Goal: Task Accomplishment & Management: Manage account settings

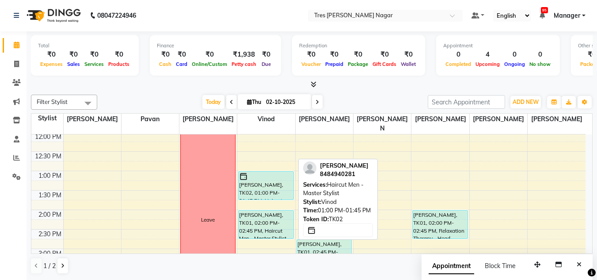
scroll to position [156, 0]
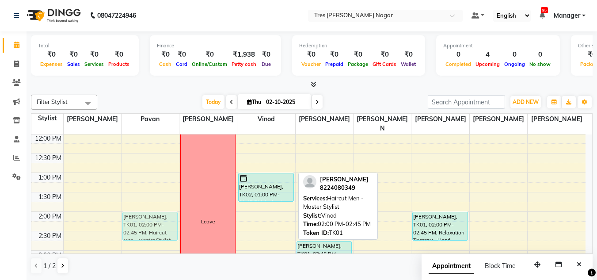
drag, startPoint x: 256, startPoint y: 221, endPoint x: 157, endPoint y: 221, distance: 98.6
click at [157, 221] on tr "Neha Singh, TK01, 02:00 PM-02:45 PM, Haircut Men - Master Stylist Leave Varin G…" at bounding box center [308, 230] width 554 height 505
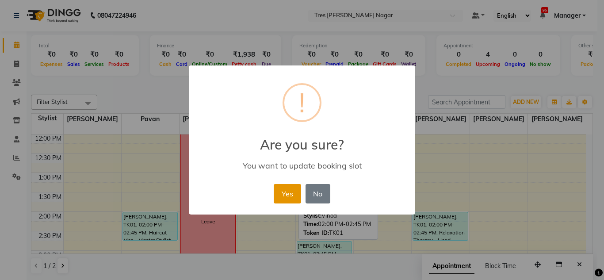
click at [294, 195] on button "Yes" at bounding box center [287, 193] width 27 height 19
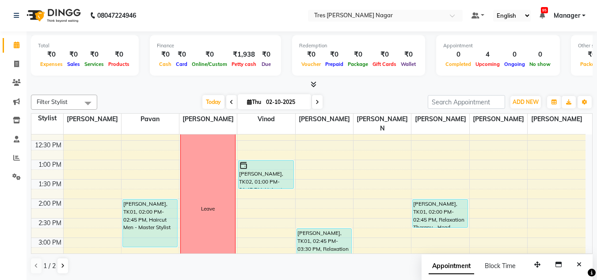
scroll to position [169, 0]
drag, startPoint x: 150, startPoint y: 231, endPoint x: 158, endPoint y: 229, distance: 8.2
click at [158, 229] on div "Neha Singh, TK01, 02:00 PM-02:45 PM, Haircut Men - Master Stylist Neha Singh, T…" at bounding box center [150, 217] width 57 height 505
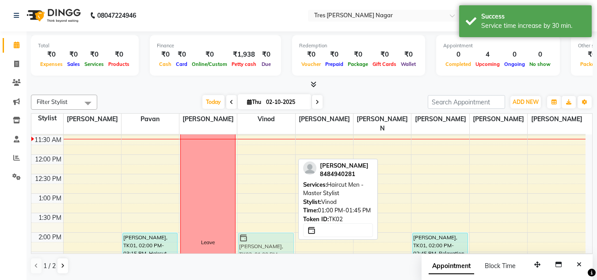
scroll to position [138, 0]
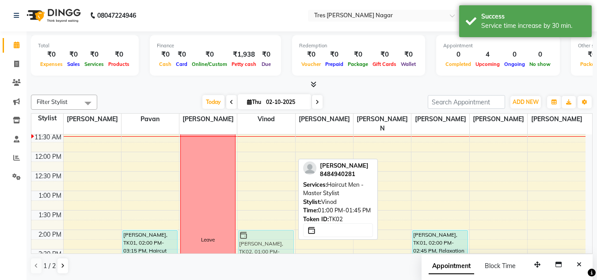
drag, startPoint x: 270, startPoint y: 207, endPoint x: 279, endPoint y: 231, distance: 25.7
click at [279, 231] on div "Varin Gada, TK02, 01:00 PM-01:45 PM, Haircut Men - Master Stylist Varin Gada, T…" at bounding box center [265, 248] width 57 height 505
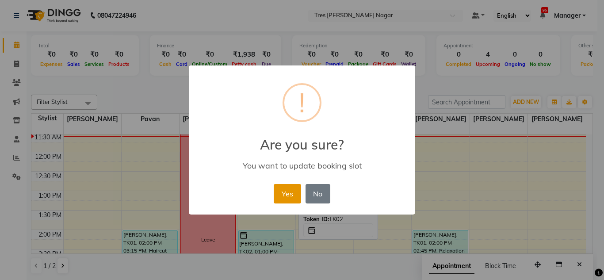
click at [292, 196] on button "Yes" at bounding box center [287, 193] width 27 height 19
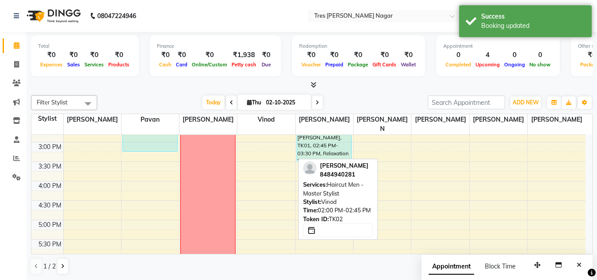
scroll to position [271, 0]
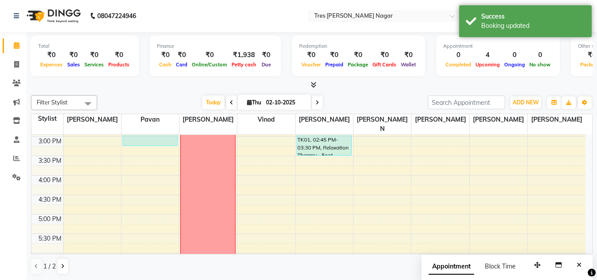
click at [341, 73] on div "Redemption ₹0 Voucher ₹0 Prepaid ₹0 Package ₹0 Gift Cards ₹0 Wallet" at bounding box center [358, 55] width 133 height 41
click at [316, 86] on icon at bounding box center [314, 84] width 6 height 7
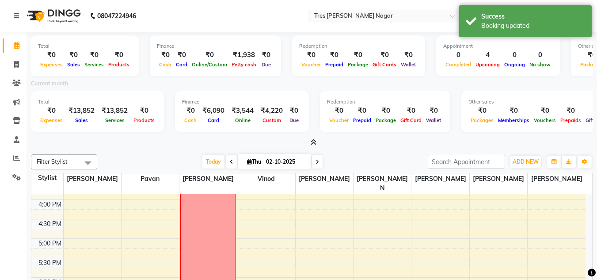
scroll to position [315, 0]
click at [315, 141] on icon at bounding box center [314, 142] width 6 height 7
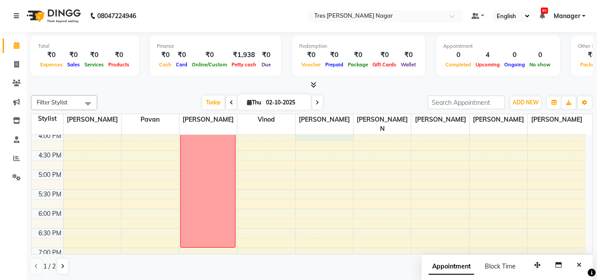
click at [302, 130] on div "8:00 AM 8:30 AM 9:00 AM 9:30 AM 10:00 AM 10:30 AM 11:00 AM 11:30 AM 12:00 PM 12…" at bounding box center [308, 72] width 554 height 505
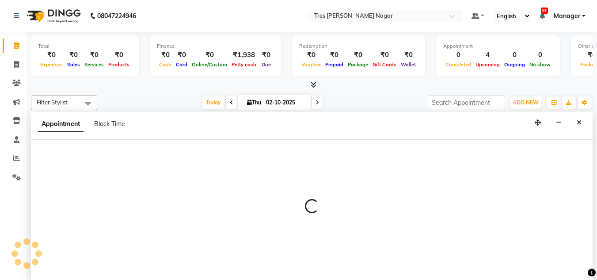
scroll to position [0, 0]
select select "87582"
select select "960"
select select "tentative"
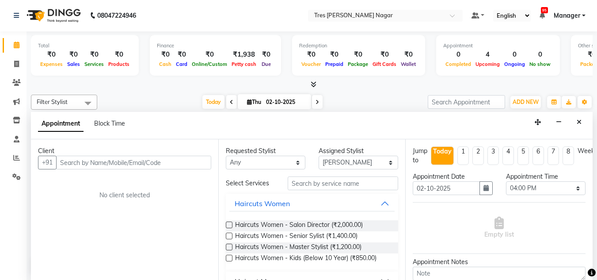
click at [578, 116] on button "Close" at bounding box center [579, 122] width 13 height 14
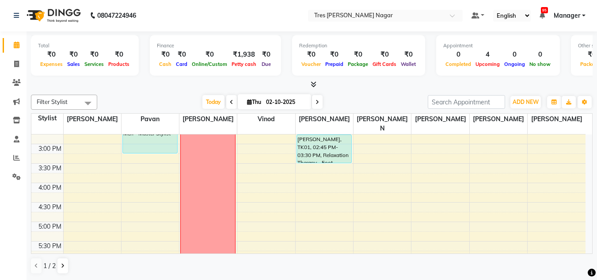
scroll to position [377, 0]
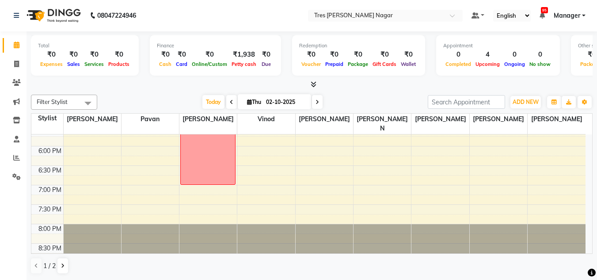
click at [314, 103] on span at bounding box center [317, 102] width 11 height 14
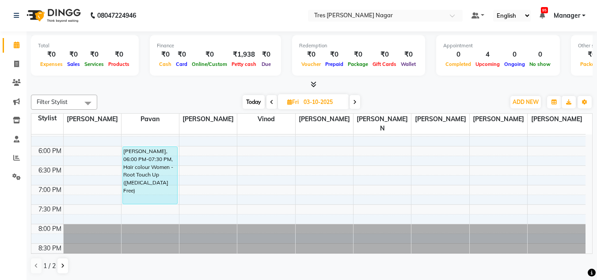
click at [250, 99] on span "Today" at bounding box center [254, 102] width 22 height 14
type input "02-10-2025"
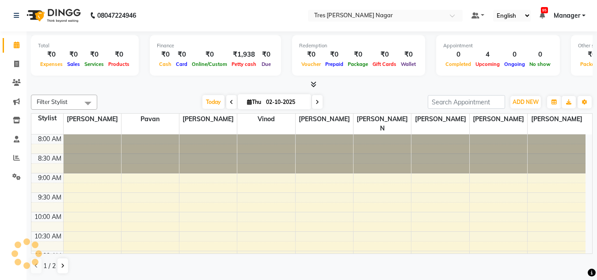
scroll to position [117, 0]
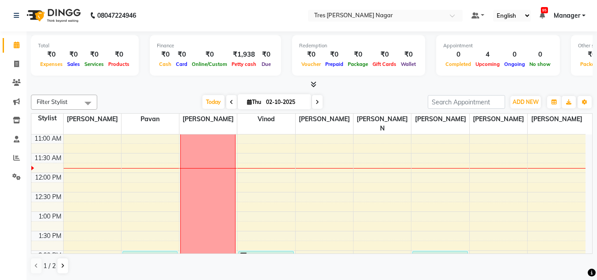
click at [251, 102] on span "Thu" at bounding box center [254, 102] width 19 height 7
select select "10"
select select "2025"
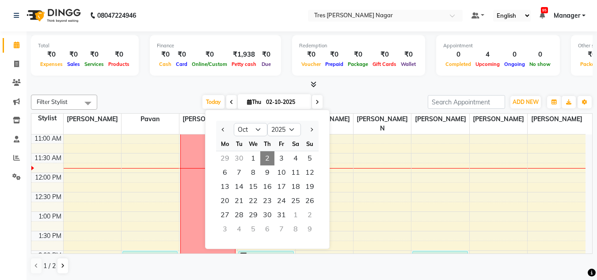
click at [346, 101] on div "Today Thu 02-10-2025 Jan Feb Mar Apr May Jun Jul Aug Sep Oct Nov Dec 2015 2016 …" at bounding box center [263, 101] width 322 height 13
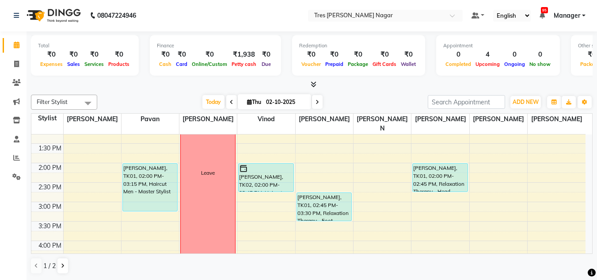
scroll to position [206, 0]
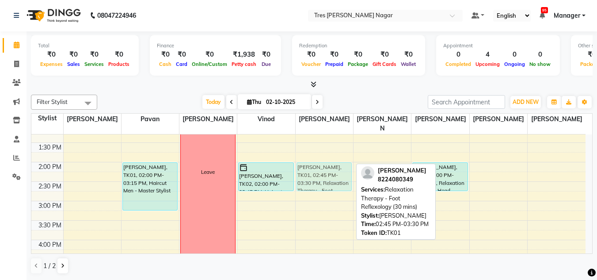
drag, startPoint x: 336, startPoint y: 201, endPoint x: 340, endPoint y: 171, distance: 30.3
click at [340, 171] on div "Neha Singh, TK01, 02:45 PM-03:30 PM, Relaxation Therapy - Foot Reflexology (30 …" at bounding box center [324, 181] width 57 height 505
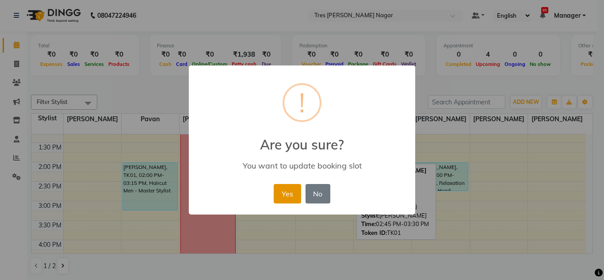
click at [282, 195] on button "Yes" at bounding box center [287, 193] width 27 height 19
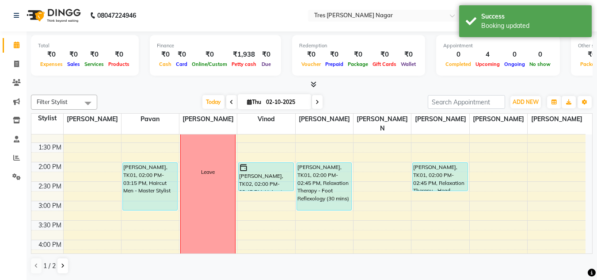
click at [328, 192] on div "Neha Singh, TK01, 02:00 PM-02:45 PM, Relaxation Therapy - Foot Reflexology (30 …" at bounding box center [324, 181] width 57 height 505
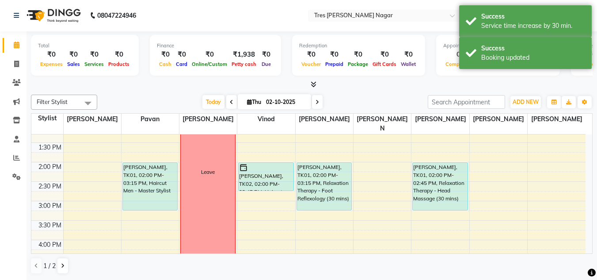
click at [447, 193] on div "Neha Singh, TK01, 02:00 PM-02:45 PM, Relaxation Therapy - Head Massage (30 mins…" at bounding box center [440, 181] width 57 height 505
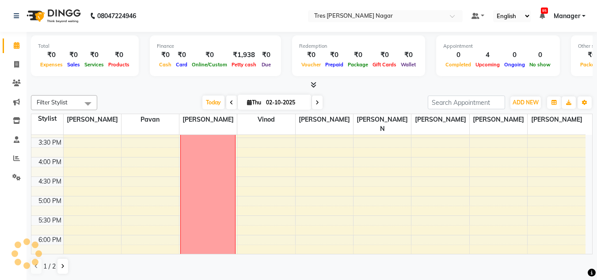
scroll to position [0, 0]
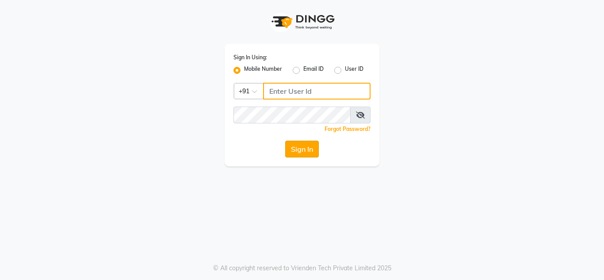
type input "8177867332"
click at [300, 150] on button "Sign In" at bounding box center [302, 149] width 34 height 17
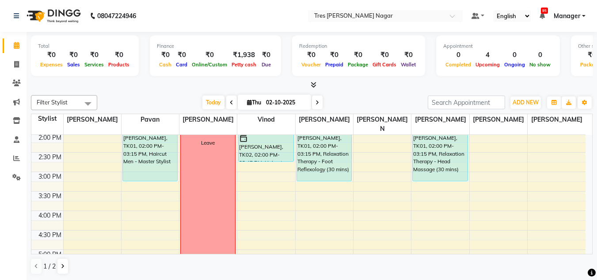
scroll to position [200, 0]
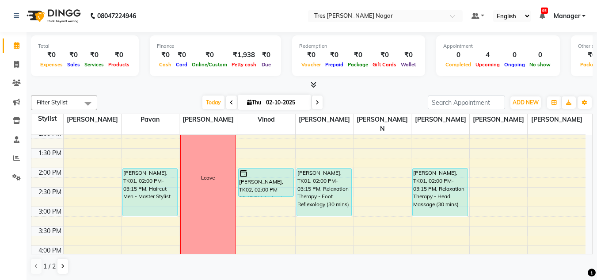
click at [319, 101] on span at bounding box center [317, 102] width 11 height 14
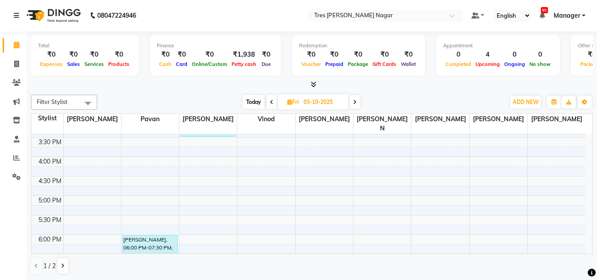
click at [261, 100] on span "Today" at bounding box center [254, 102] width 22 height 14
type input "02-10-2025"
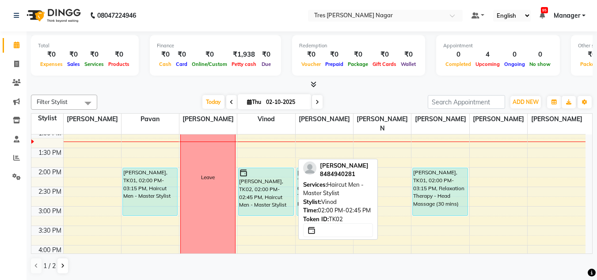
drag, startPoint x: 262, startPoint y: 185, endPoint x: 258, endPoint y: 204, distance: 19.5
click at [258, 204] on div "[PERSON_NAME], TK02, 02:00 PM-02:45 PM, Haircut Men - Master Stylist [PERSON_NA…" at bounding box center [265, 186] width 57 height 505
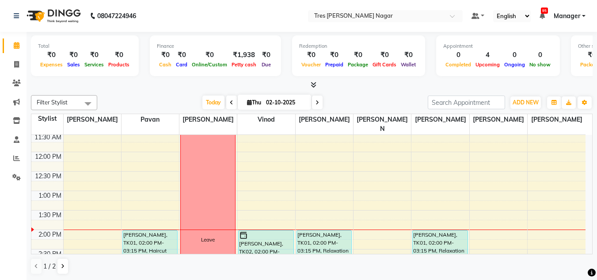
scroll to position [133, 0]
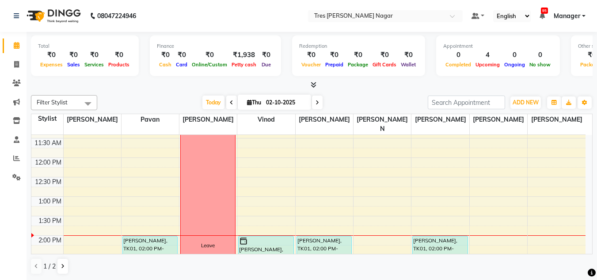
click at [131, 195] on div "8:00 AM 8:30 AM 9:00 AM 9:30 AM 10:00 AM 10:30 AM 11:00 AM 11:30 AM 12:00 PM 12…" at bounding box center [308, 254] width 554 height 505
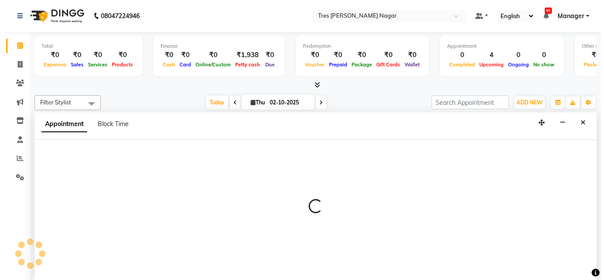
scroll to position [0, 0]
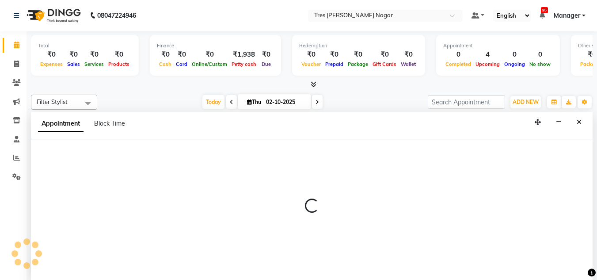
select select "39900"
select select "780"
select select "tentative"
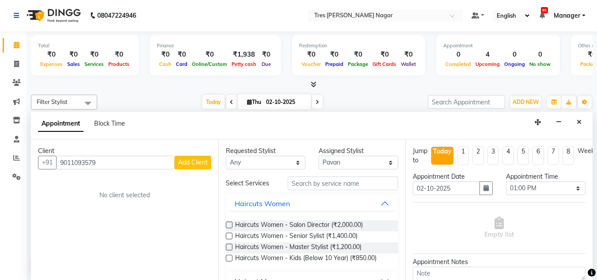
type input "9011093579"
click at [192, 160] on span "Add Client" at bounding box center [193, 162] width 30 height 8
select select "22"
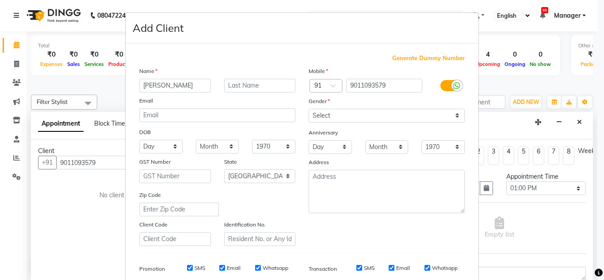
type input "[PERSON_NAME]"
click at [239, 86] on input "text" at bounding box center [260, 86] width 72 height 14
type input "a"
type input "andhe"
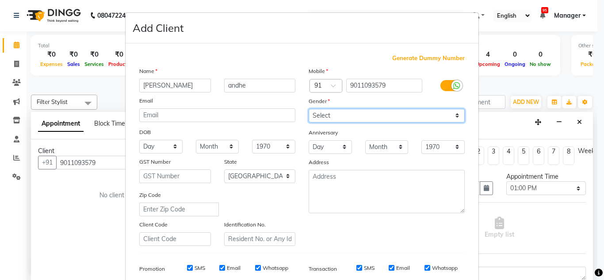
click at [364, 114] on select "Select [DEMOGRAPHIC_DATA] [DEMOGRAPHIC_DATA] Other Prefer Not To Say" at bounding box center [387, 116] width 156 height 14
select select "[DEMOGRAPHIC_DATA]"
click at [309, 109] on select "Select [DEMOGRAPHIC_DATA] [DEMOGRAPHIC_DATA] Other Prefer Not To Say" at bounding box center [387, 116] width 156 height 14
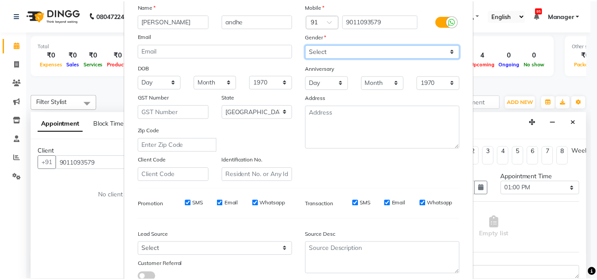
scroll to position [128, 0]
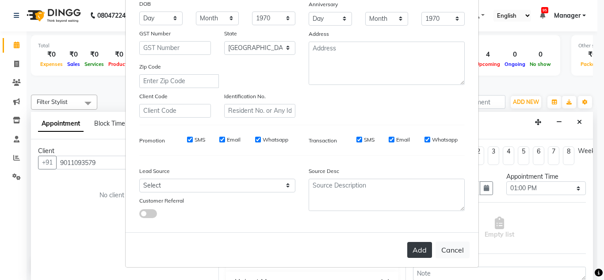
click at [414, 248] on button "Add" at bounding box center [419, 250] width 25 height 16
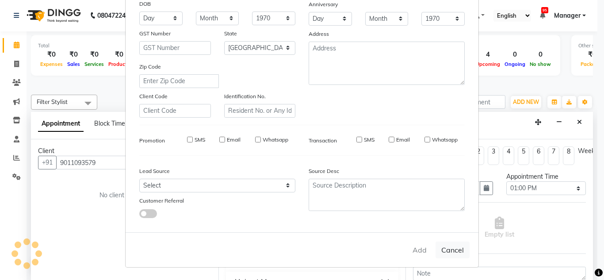
select select
select select "null"
select select
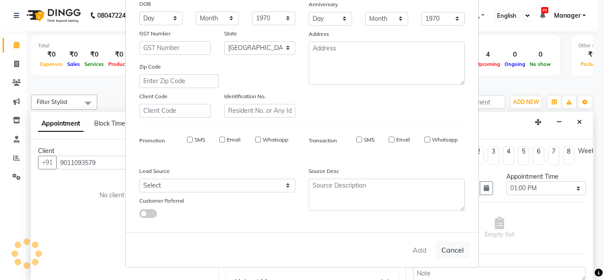
select select
checkbox input "false"
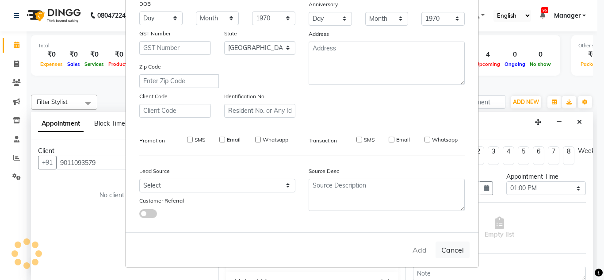
checkbox input "false"
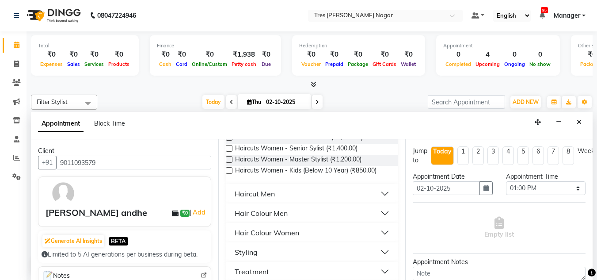
scroll to position [88, 0]
click at [287, 191] on button "Haircut Men" at bounding box center [312, 193] width 166 height 16
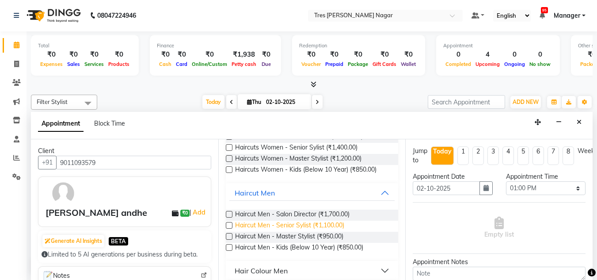
click at [317, 225] on span "Haircut Men - Senior Sylist (₹1,100.00)" at bounding box center [289, 226] width 109 height 11
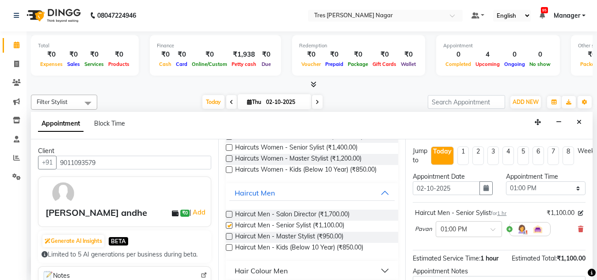
checkbox input "false"
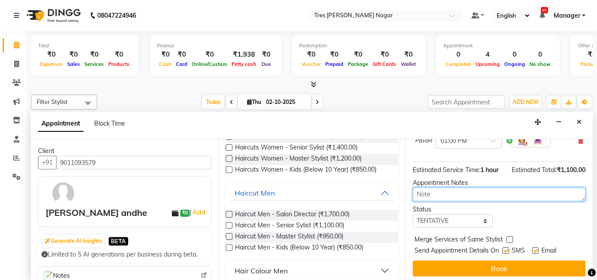
click at [457, 194] on textarea at bounding box center [499, 194] width 173 height 14
type textarea "[PERSON_NAME]/2.10.25/2.01"
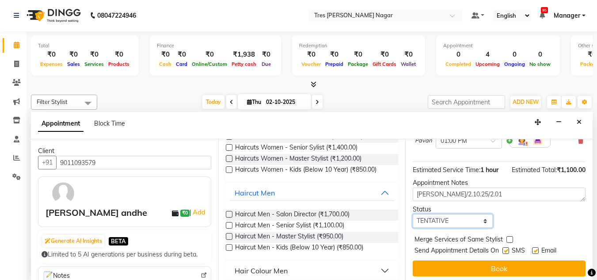
click at [454, 218] on select "Select TENTATIVE CONFIRM CHECK-IN UPCOMING" at bounding box center [453, 221] width 80 height 14
select select "confirm booking"
click at [413, 214] on select "Select TENTATIVE CONFIRM CHECK-IN UPCOMING" at bounding box center [453, 221] width 80 height 14
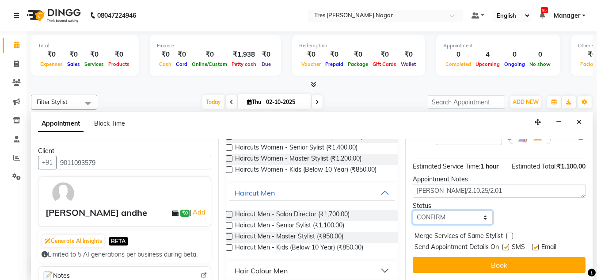
scroll to position [99, 0]
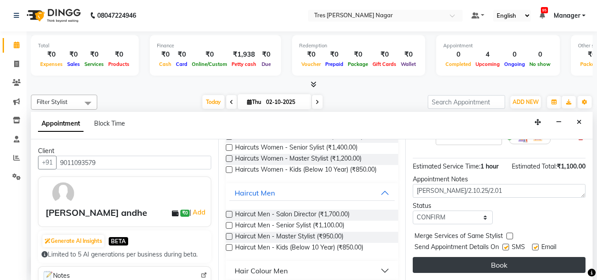
click at [481, 263] on button "Book" at bounding box center [499, 265] width 173 height 16
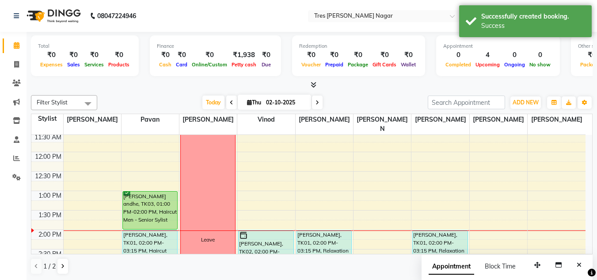
scroll to position [133, 0]
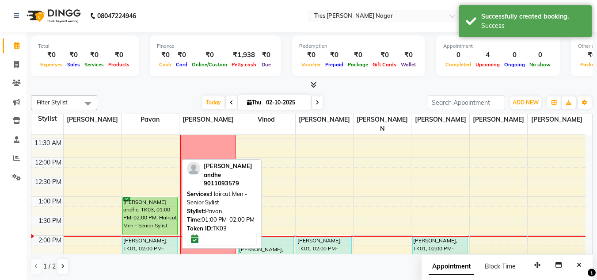
click at [154, 200] on div "[PERSON_NAME] andhe, TK03, 01:00 PM-02:00 PM, Haircut Men - Senior Sylist" at bounding box center [150, 216] width 54 height 38
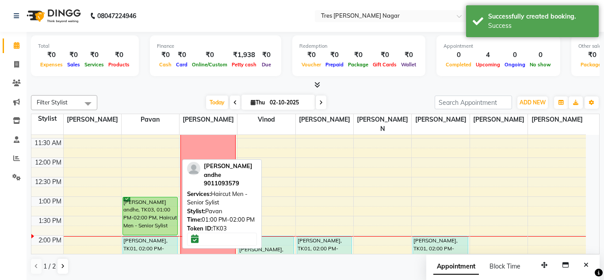
select select "6"
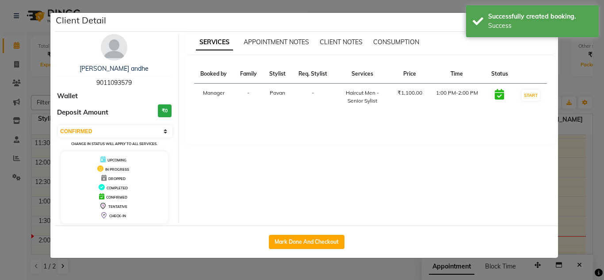
click at [285, 249] on div "Mark Done And Checkout" at bounding box center [306, 241] width 503 height 32
click at [289, 244] on button "Mark Done And Checkout" at bounding box center [307, 242] width 76 height 14
select select "service"
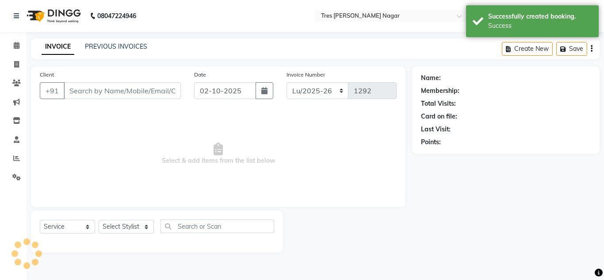
type input "9011093579"
select select "39900"
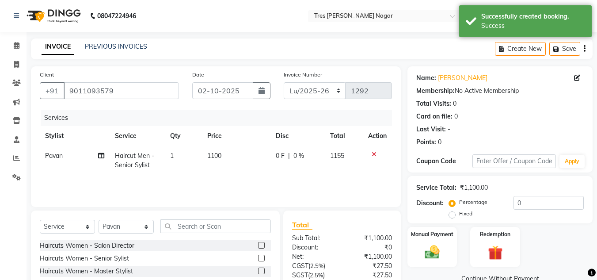
scroll to position [74, 0]
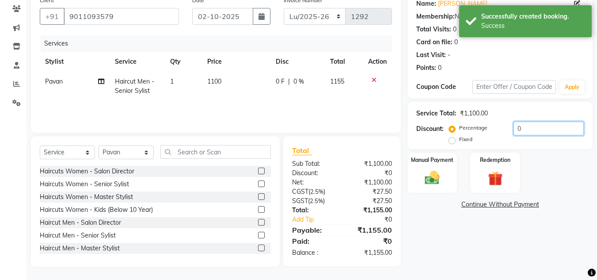
click at [557, 132] on input "0" at bounding box center [549, 129] width 70 height 14
type input "20"
click at [438, 176] on img at bounding box center [432, 178] width 25 height 18
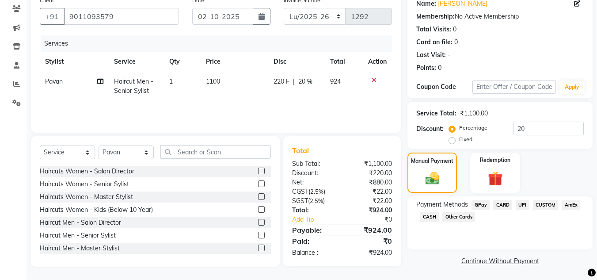
click at [547, 204] on span "CUSTOM" at bounding box center [546, 205] width 26 height 10
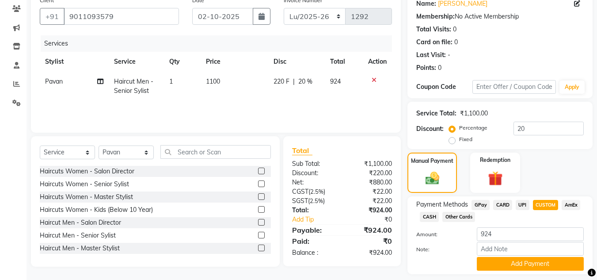
click at [525, 202] on span "UPI" at bounding box center [523, 205] width 14 height 10
click at [519, 206] on span "UPI" at bounding box center [523, 205] width 14 height 10
click at [513, 263] on button "Add Payment" at bounding box center [530, 264] width 107 height 14
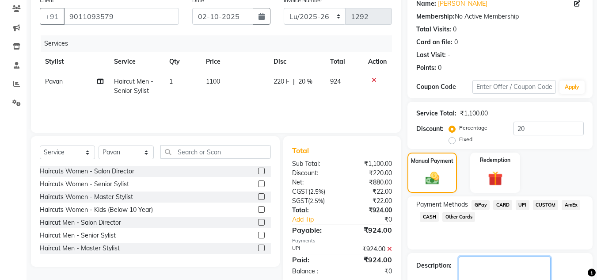
click at [513, 265] on textarea at bounding box center [505, 269] width 92 height 27
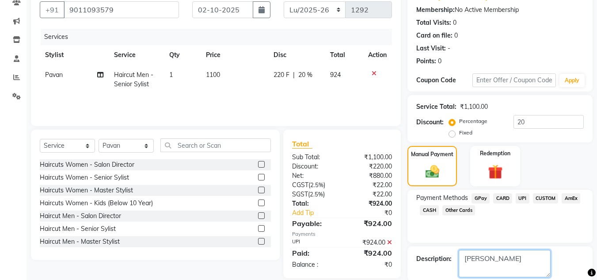
scroll to position [125, 0]
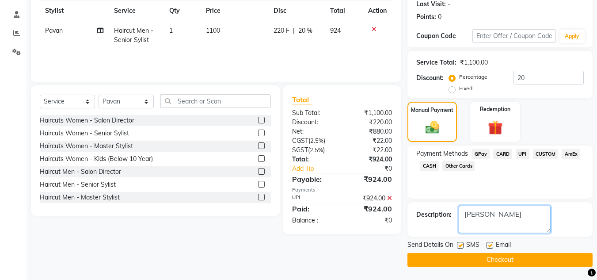
type textarea "[PERSON_NAME]"
click at [420, 262] on button "Checkout" at bounding box center [500, 260] width 185 height 14
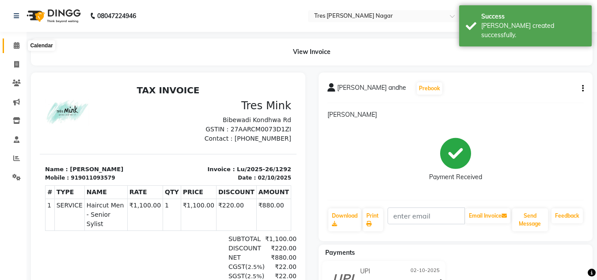
scroll to position [7, 0]
click at [15, 45] on icon at bounding box center [17, 45] width 6 height 7
